Goal: Information Seeking & Learning: Learn about a topic

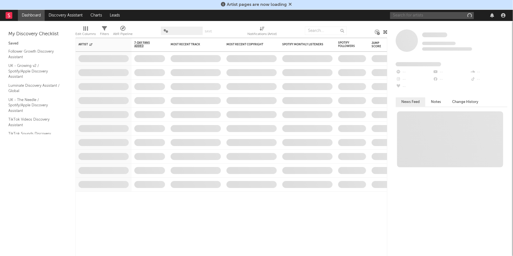
click at [413, 12] on input "text" at bounding box center [432, 15] width 84 height 7
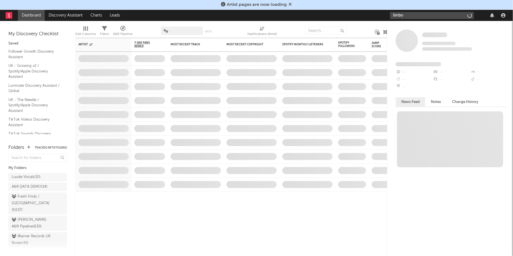
type input "limbo"
click at [291, 4] on icon at bounding box center [290, 4] width 3 height 4
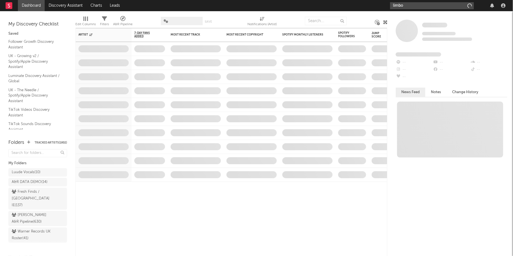
click at [414, 6] on input "limbo" at bounding box center [432, 5] width 84 height 7
click at [414, 7] on input "limbo" at bounding box center [432, 5] width 84 height 7
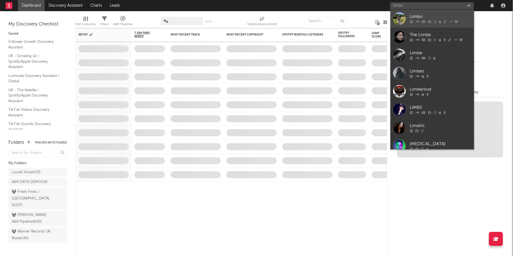
click at [412, 15] on div "Limbo" at bounding box center [440, 16] width 61 height 7
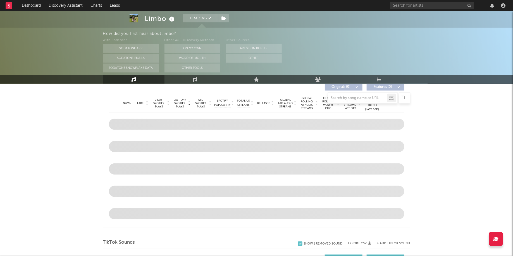
select select "6m"
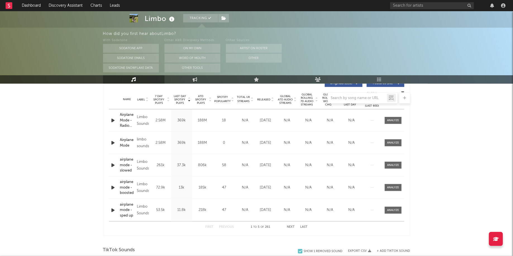
scroll to position [220, 0]
click at [394, 141] on div at bounding box center [393, 143] width 12 height 4
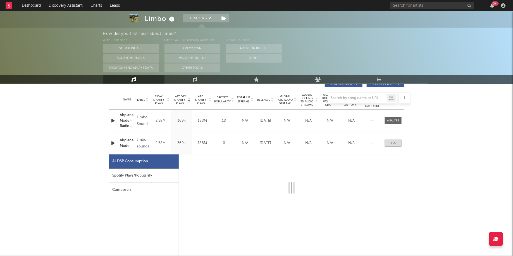
click at [126, 168] on div "All DSP Consumption" at bounding box center [144, 161] width 70 height 14
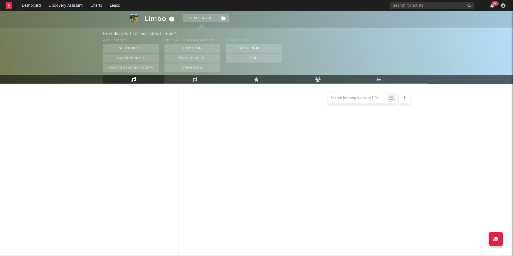
select select "6m"
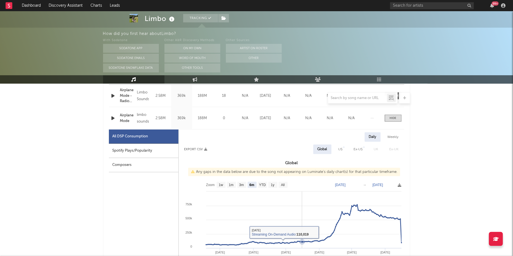
scroll to position [247, 0]
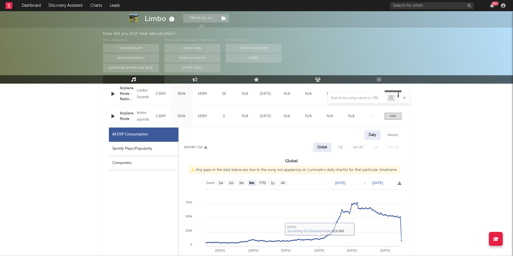
click at [133, 149] on div "Spotify Plays/Popularity" at bounding box center [144, 149] width 70 height 14
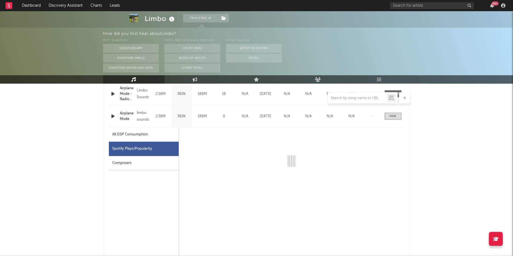
select select "6m"
select select "1w"
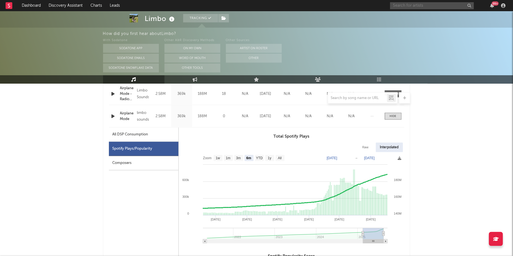
click at [415, 5] on input "text" at bounding box center [432, 5] width 84 height 7
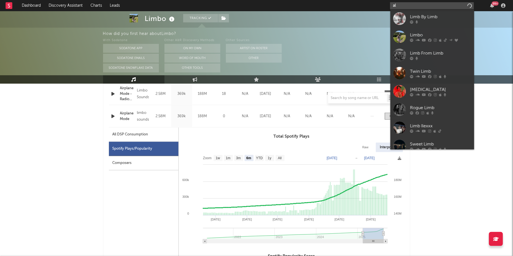
type input "a"
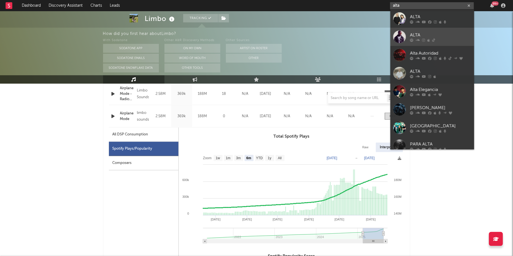
type input "alta"
click at [427, 35] on div "ALTA" at bounding box center [440, 35] width 61 height 7
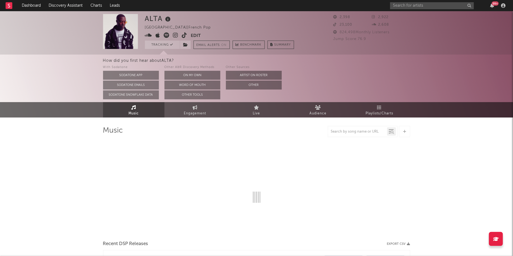
select select "6m"
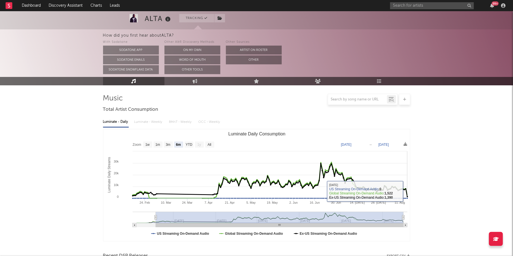
scroll to position [133, 0]
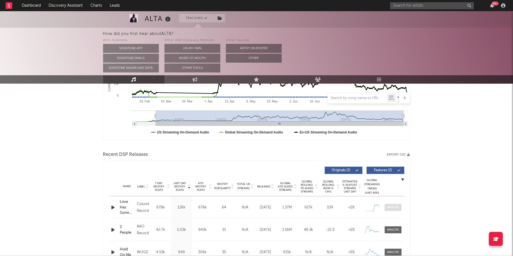
click at [394, 206] on div at bounding box center [393, 207] width 12 height 4
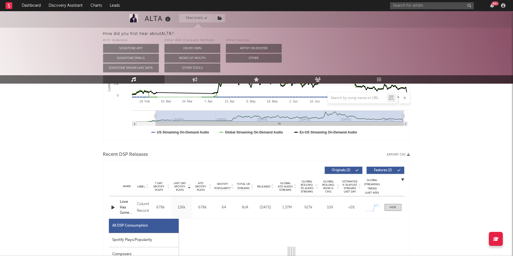
select select "1w"
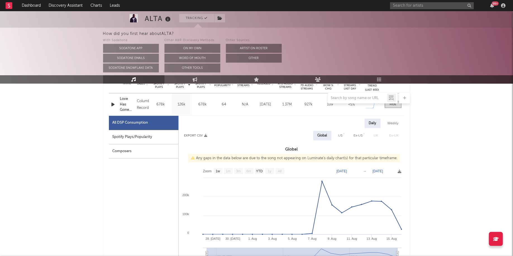
scroll to position [242, 0]
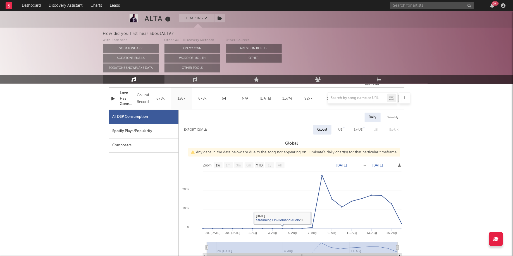
click at [128, 133] on div "Spotify Plays/Popularity" at bounding box center [144, 131] width 70 height 14
select select "1w"
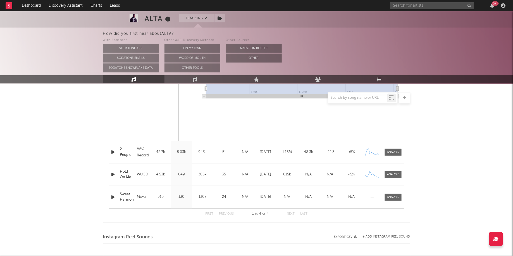
scroll to position [477, 0]
click at [395, 153] on div at bounding box center [393, 152] width 12 height 4
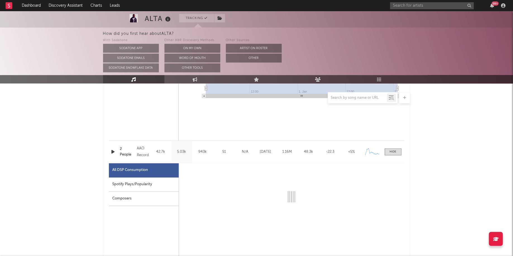
select select "1w"
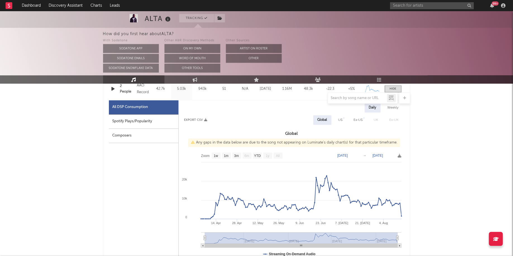
scroll to position [565, 0]
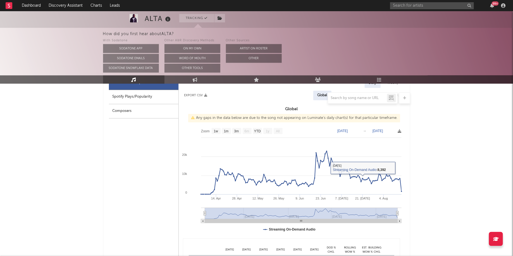
click at [160, 99] on div at bounding box center [256, 97] width 307 height 11
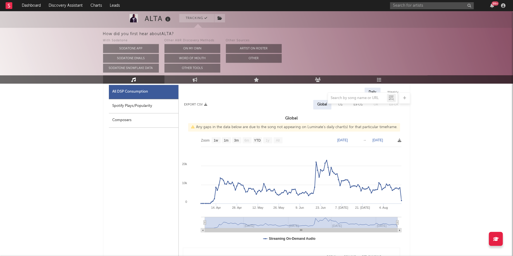
click at [132, 109] on div "Spotify Plays/Popularity" at bounding box center [144, 106] width 70 height 14
select select "1w"
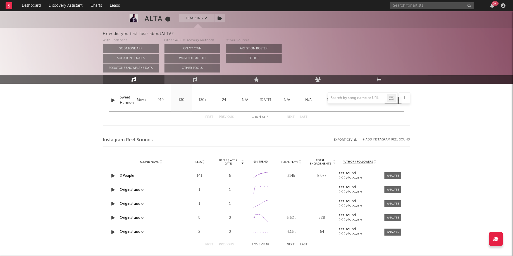
scroll to position [845, 0]
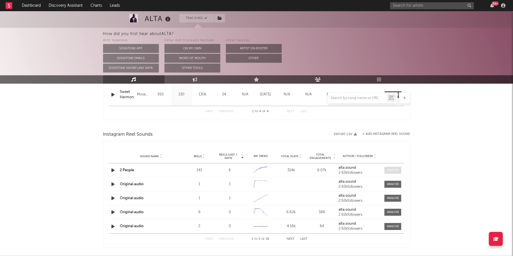
click at [396, 171] on div at bounding box center [393, 170] width 12 height 4
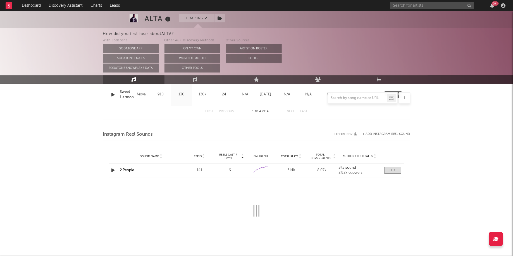
select select "1w"
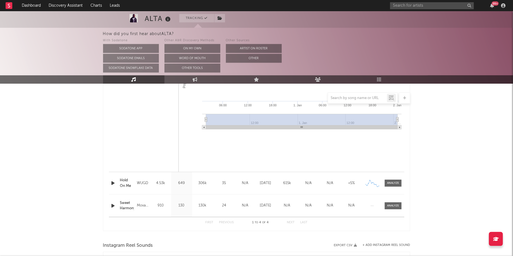
scroll to position [684, 0]
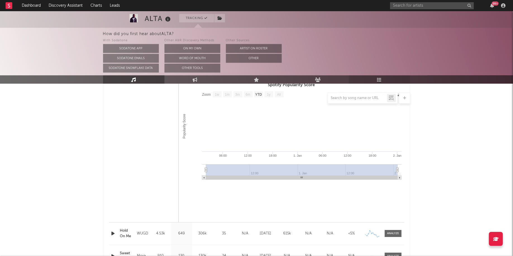
click at [384, 80] on link "Playlists/Charts" at bounding box center [379, 79] width 61 height 8
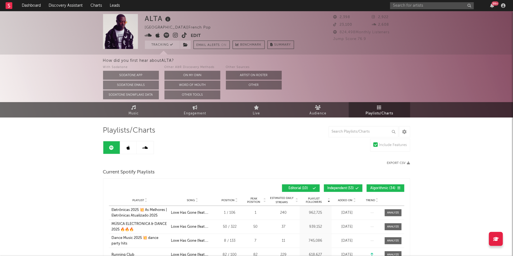
click at [128, 153] on link at bounding box center [128, 147] width 17 height 13
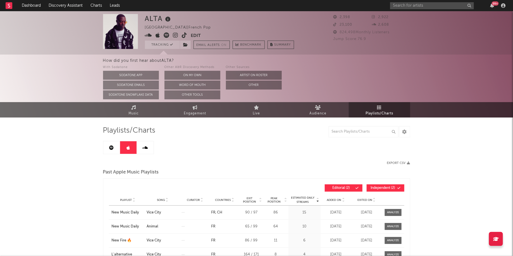
click at [145, 150] on link at bounding box center [145, 147] width 17 height 13
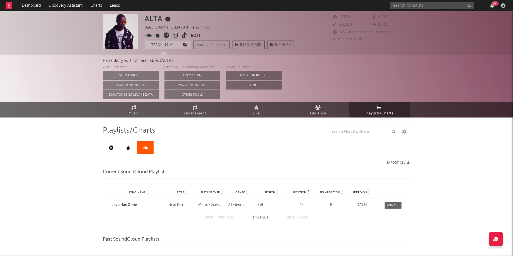
click at [115, 152] on link at bounding box center [111, 147] width 17 height 13
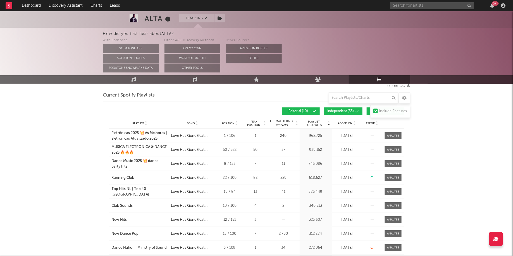
scroll to position [15, 0]
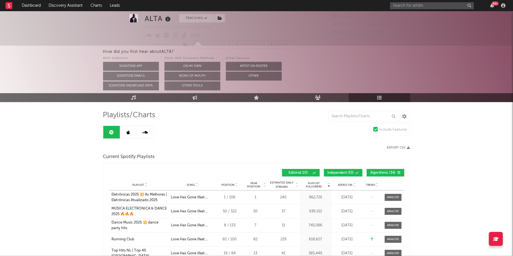
click at [355, 173] on button "Independent ( 53 )" at bounding box center [343, 173] width 39 height 8
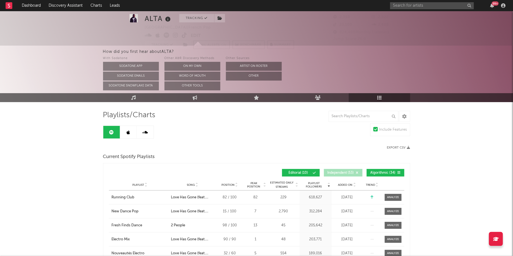
click at [395, 171] on span "Algorithmic ( 34 )" at bounding box center [384, 172] width 26 height 3
click at [495, 3] on div "99 +" at bounding box center [495, 3] width 7 height 4
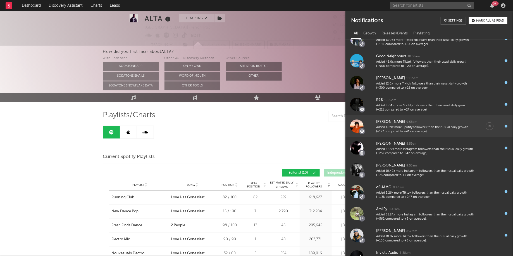
scroll to position [52, 0]
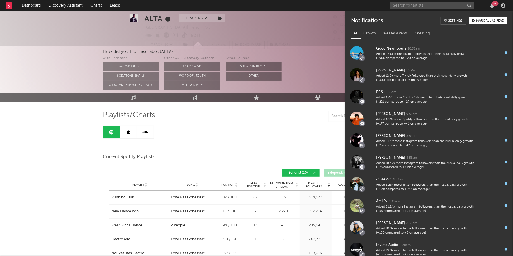
click at [257, 146] on div "Export CSV" at bounding box center [334, 148] width 154 height 4
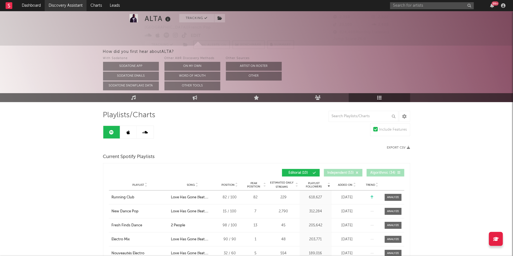
click at [67, 9] on link "Discovery Assistant" at bounding box center [66, 5] width 42 height 11
